Goal: Task Accomplishment & Management: Manage account settings

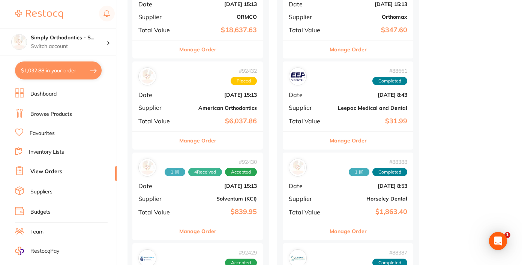
scroll to position [288, 0]
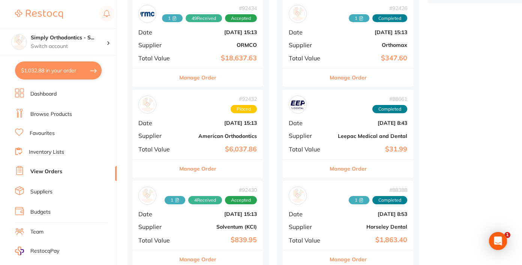
click at [209, 78] on button "Manage Order" at bounding box center [197, 78] width 37 height 18
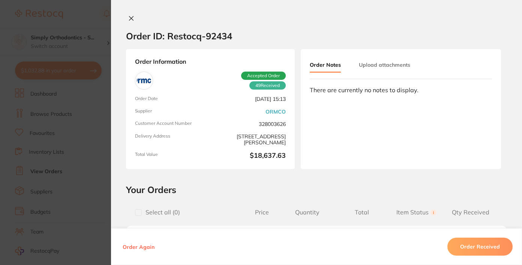
click at [131, 20] on icon at bounding box center [131, 19] width 4 height 4
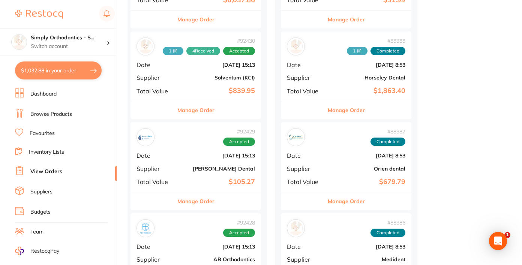
scroll to position [427, 0]
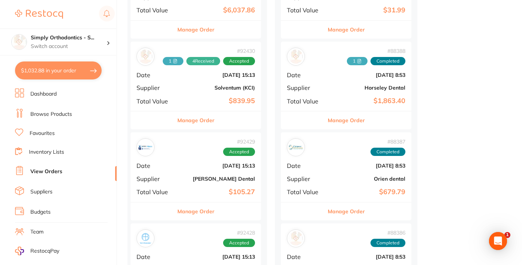
click at [195, 117] on button "Manage Order" at bounding box center [195, 120] width 37 height 18
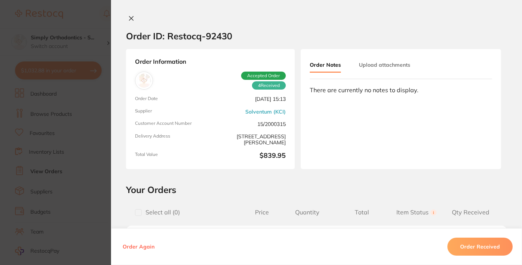
click at [130, 17] on icon at bounding box center [131, 18] width 6 height 6
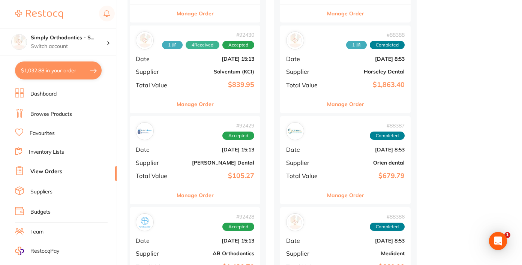
scroll to position [444, 0]
click at [194, 98] on button "Manage Order" at bounding box center [195, 104] width 37 height 18
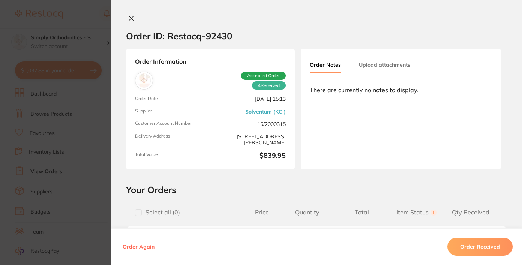
click at [131, 18] on icon at bounding box center [131, 18] width 6 height 6
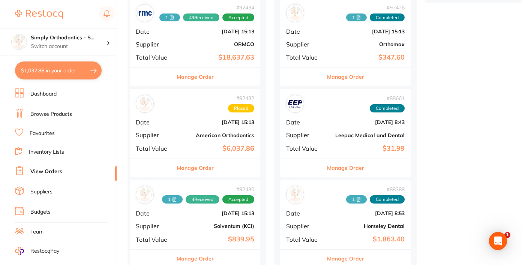
scroll to position [81, 0]
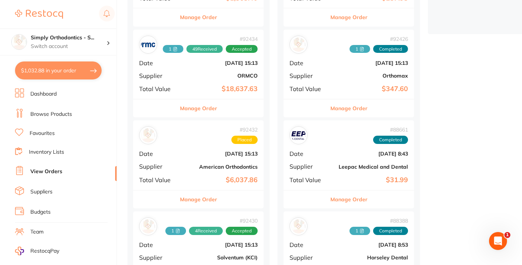
scroll to position [254, 0]
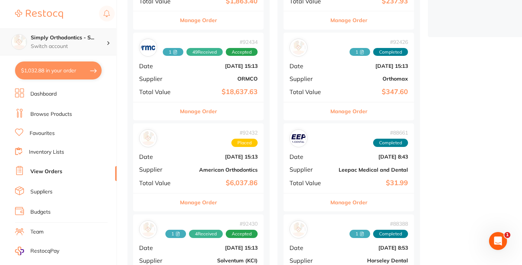
click at [91, 43] on p "Switch account" at bounding box center [69, 47] width 76 height 8
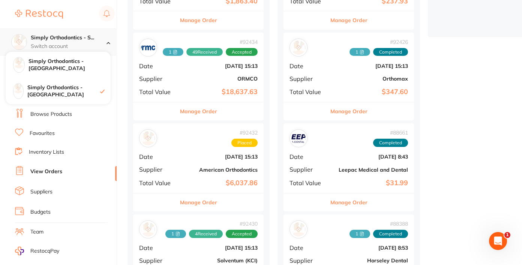
click at [91, 43] on p "Switch account" at bounding box center [69, 47] width 76 height 8
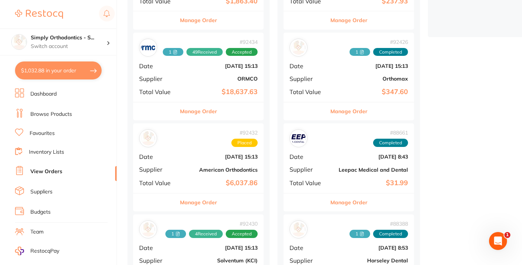
click at [203, 108] on button "Manage Order" at bounding box center [198, 111] width 37 height 18
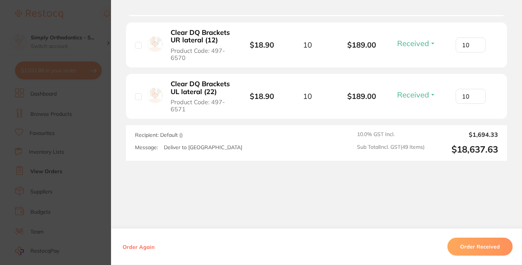
scroll to position [2977, 0]
click at [471, 250] on button "Order Received" at bounding box center [479, 247] width 65 height 18
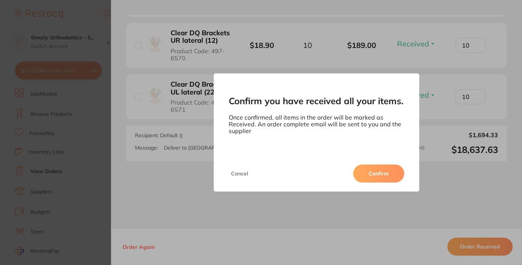
click at [381, 169] on button "Confirm" at bounding box center [378, 174] width 51 height 18
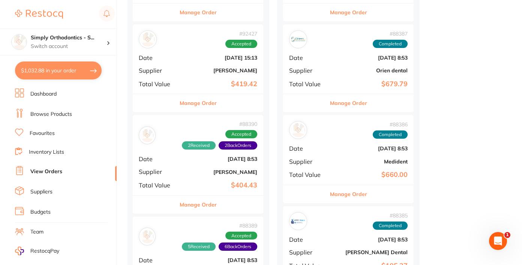
scroll to position [627, 0]
click at [199, 198] on button "Manage Order" at bounding box center [198, 204] width 37 height 18
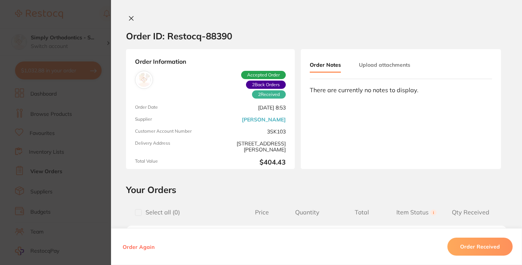
click at [129, 18] on icon at bounding box center [131, 18] width 6 height 6
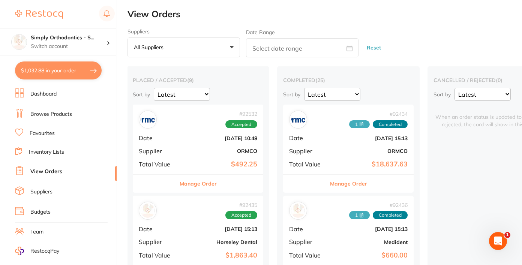
click at [203, 183] on button "Manage Order" at bounding box center [198, 184] width 37 height 18
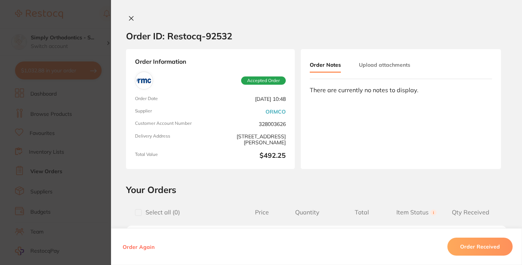
click at [132, 21] on button at bounding box center [131, 19] width 11 height 8
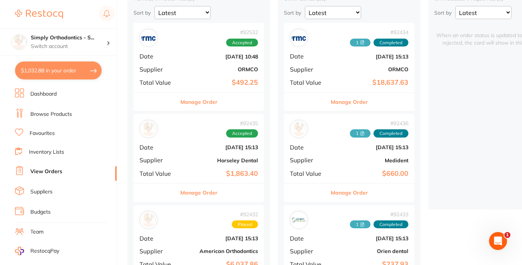
scroll to position [81, 0]
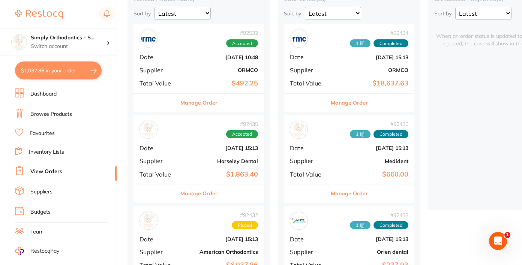
click at [341, 98] on button "Manage Order" at bounding box center [349, 103] width 37 height 18
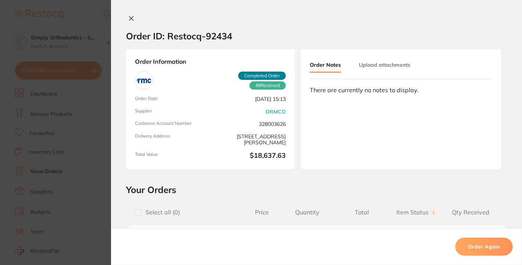
click at [369, 66] on button "Upload attachments" at bounding box center [384, 65] width 51 height 14
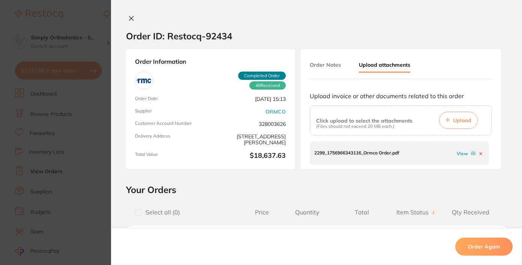
click at [351, 155] on p "2299_1756966343116_Ormco Order.pdf" at bounding box center [356, 152] width 85 height 5
click at [455, 151] on div "View" at bounding box center [469, 153] width 29 height 7
click at [457, 153] on link "View" at bounding box center [462, 154] width 11 height 6
click at [130, 20] on icon at bounding box center [131, 18] width 6 height 6
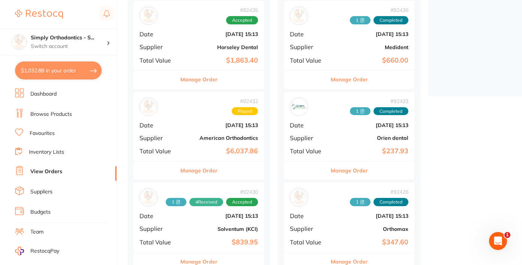
scroll to position [196, 0]
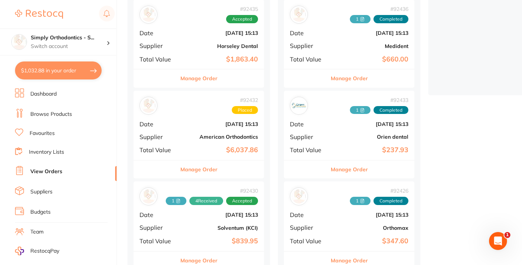
click at [348, 167] on button "Manage Order" at bounding box center [349, 170] width 37 height 18
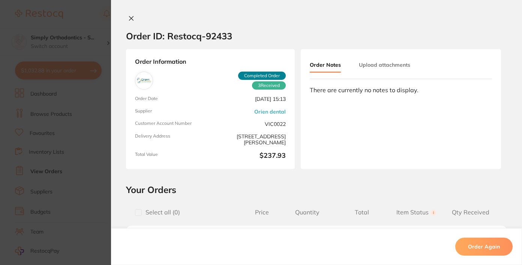
click at [375, 66] on button "Upload attachments" at bounding box center [384, 65] width 51 height 14
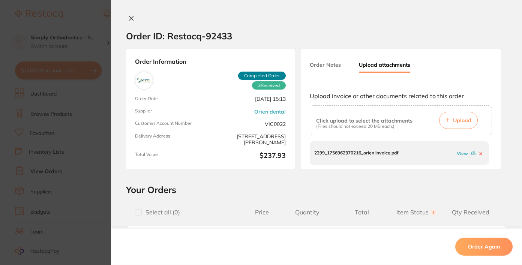
click at [462, 153] on link "View" at bounding box center [462, 154] width 11 height 6
click at [480, 153] on icon at bounding box center [481, 154] width 2 height 2
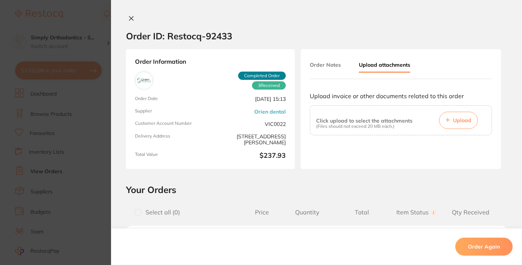
click at [131, 18] on icon at bounding box center [131, 18] width 6 height 6
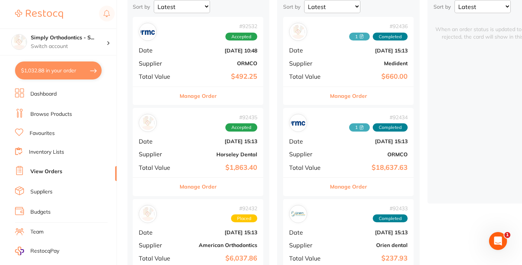
scroll to position [91, 0]
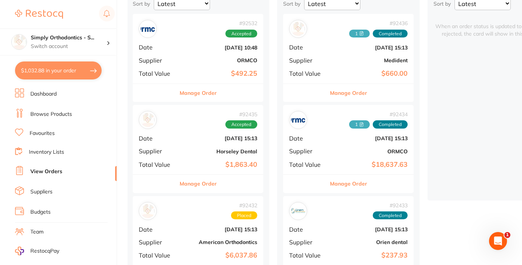
click at [345, 181] on button "Manage Order" at bounding box center [348, 184] width 37 height 18
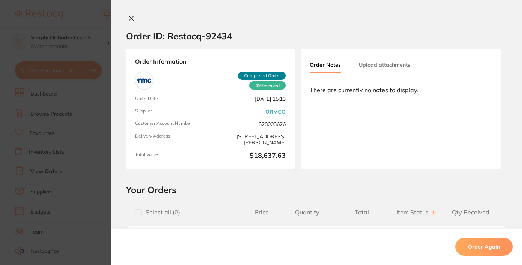
click at [397, 65] on button "Upload attachments" at bounding box center [384, 65] width 51 height 14
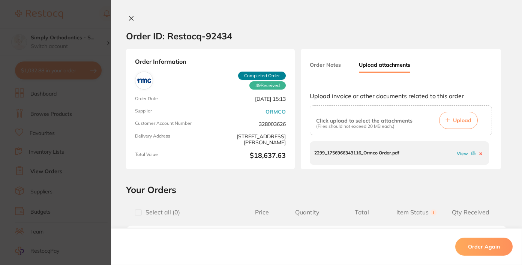
click at [459, 153] on link "View" at bounding box center [462, 154] width 11 height 6
click at [129, 17] on icon at bounding box center [131, 18] width 6 height 6
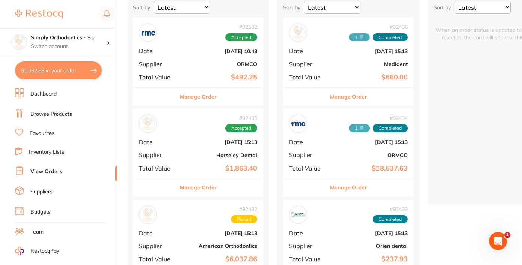
scroll to position [87, 0]
